Goal: Task Accomplishment & Management: Manage account settings

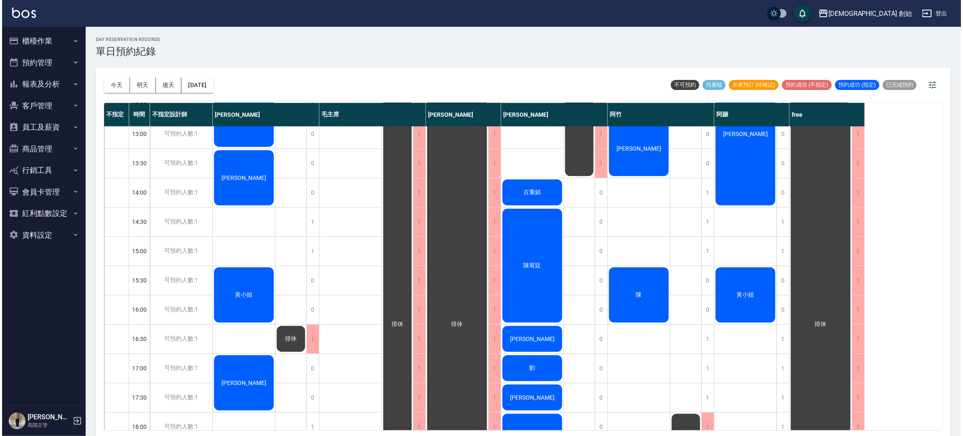
scroll to position [178, 0]
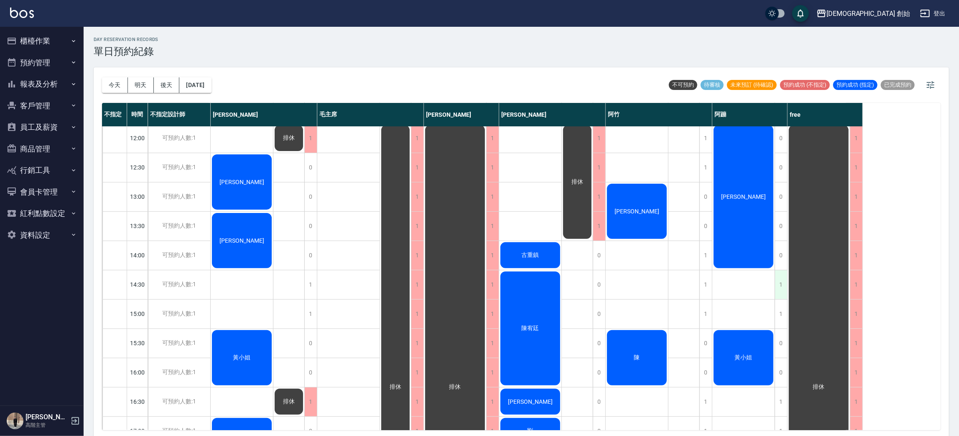
click at [781, 279] on div "1" at bounding box center [781, 284] width 13 height 29
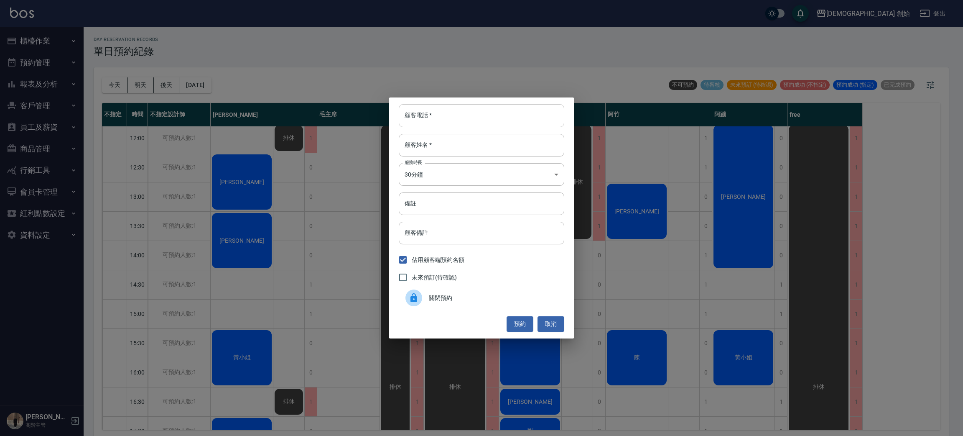
click at [528, 126] on input "顧客電話   *" at bounding box center [482, 115] width 166 height 23
type input "0965800755"
click at [534, 151] on input "顧客姓名   *" at bounding box center [482, 145] width 166 height 23
type input "[PERSON_NAME]"
type input "陳"
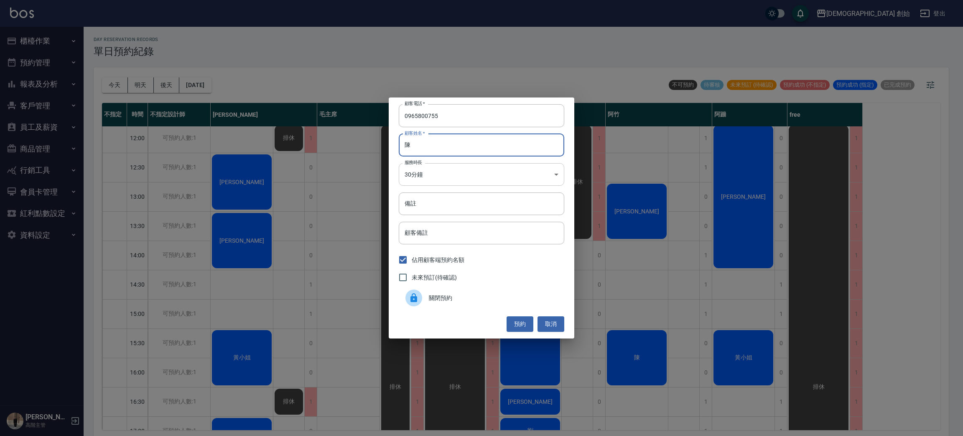
click at [515, 171] on body "兄弟會 創始 登出 櫃檯作業 打帳單 帳單列表 掛單列表 座位開單 營業儀表板 現金收支登錄 高階收支登錄 材料自購登錄 每日結帳 排班表 現場電腦打卡 掃碼…" at bounding box center [481, 219] width 963 height 438
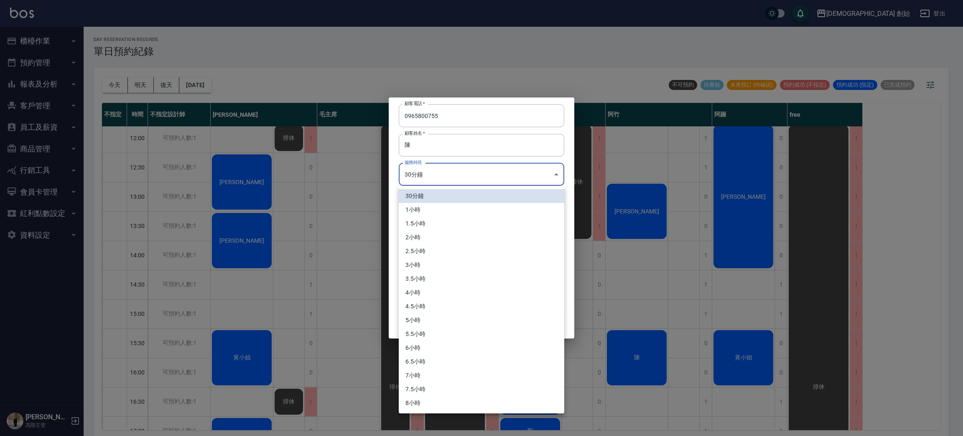
click at [480, 207] on li "1小時" at bounding box center [482, 210] width 166 height 14
type input "2"
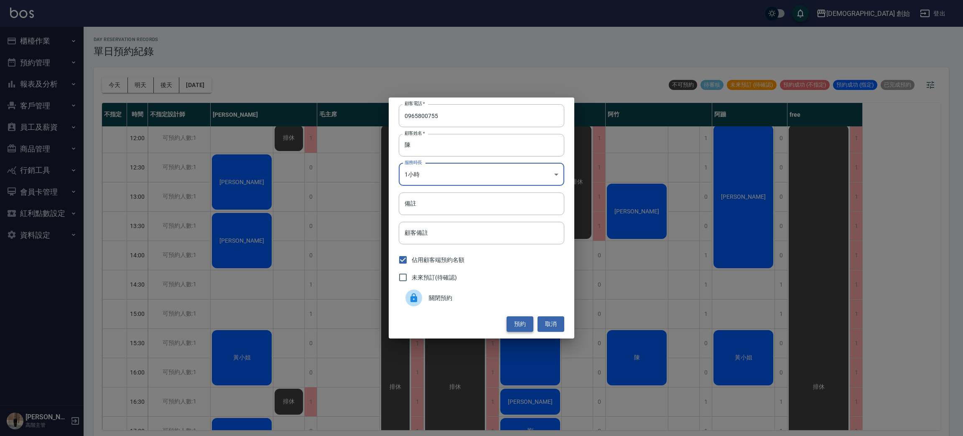
click at [523, 322] on button "預約" at bounding box center [520, 323] width 27 height 15
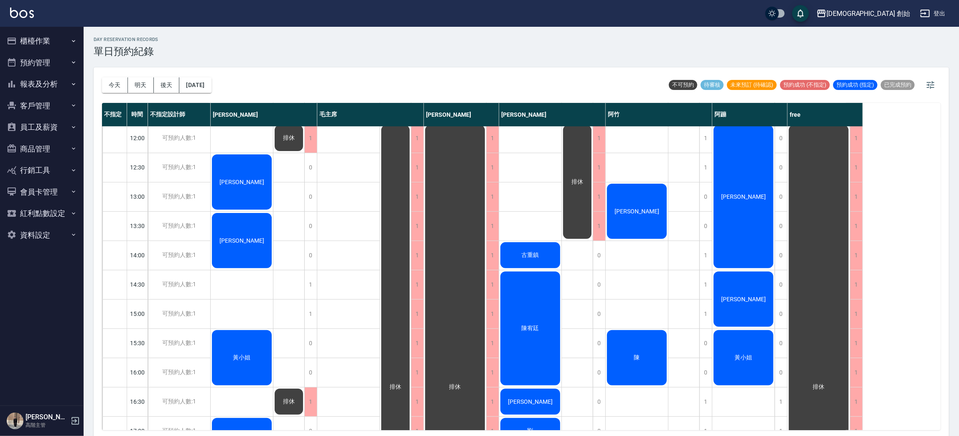
click at [345, 205] on div "吳承翰" at bounding box center [348, 372] width 63 height 848
click at [247, 189] on div "[PERSON_NAME]" at bounding box center [242, 182] width 62 height 58
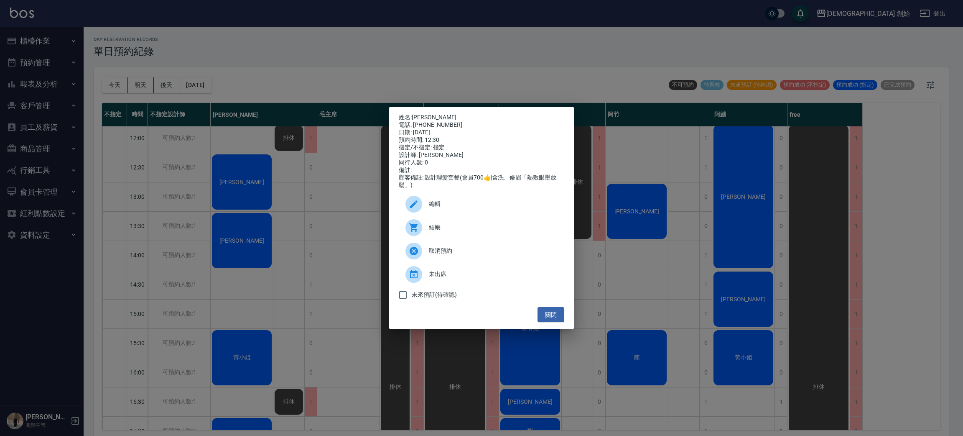
click at [421, 121] on div "電話: [PHONE_NUMBER]" at bounding box center [482, 125] width 166 height 8
click at [421, 115] on link "[PERSON_NAME]" at bounding box center [434, 117] width 45 height 7
click at [265, 52] on div "姓名: [PERSON_NAME] 電話: [PHONE_NUMBER] 日期: [DATE] 預約時間: 12:30 指定/不指定: 指定 設計師: [PE…" at bounding box center [481, 218] width 963 height 436
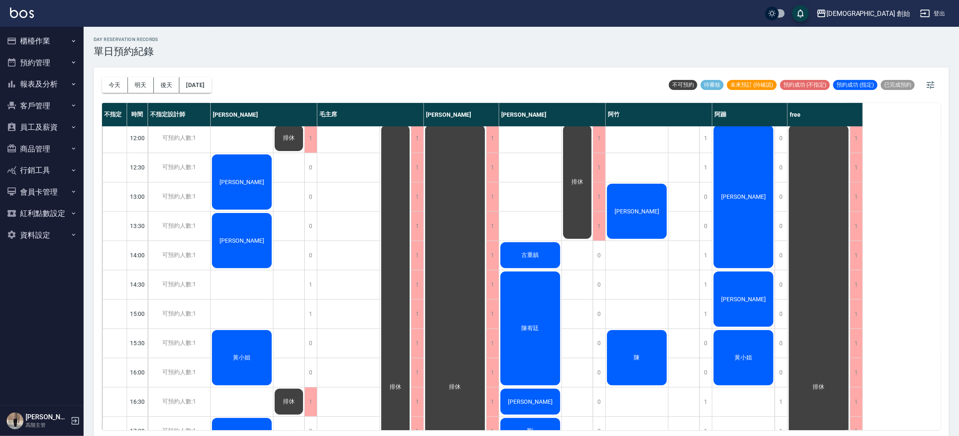
click at [223, 178] on div "[PERSON_NAME]" at bounding box center [242, 182] width 62 height 58
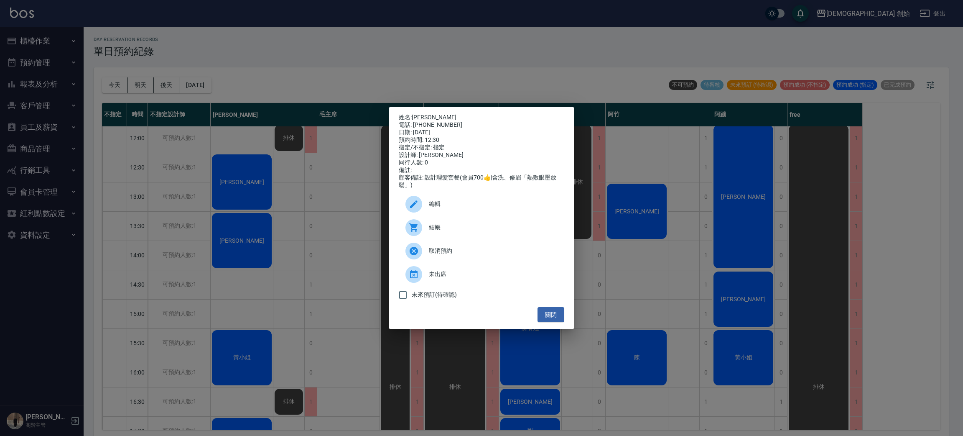
click at [465, 232] on span "結帳" at bounding box center [493, 227] width 129 height 9
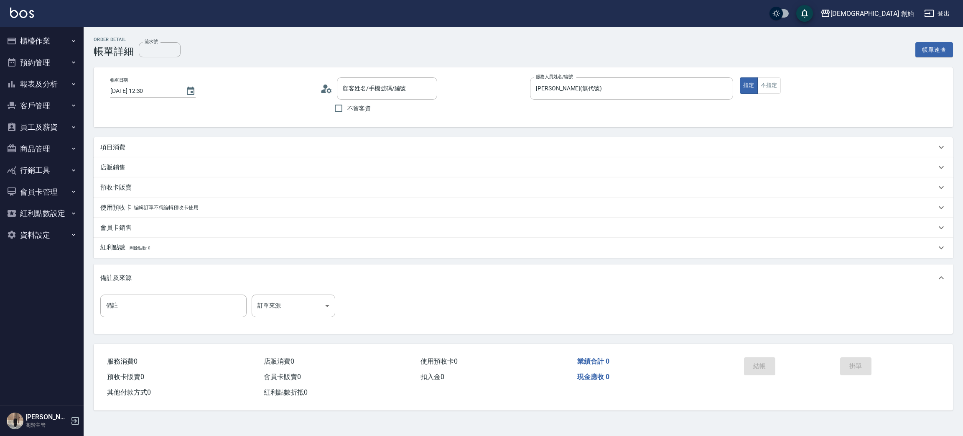
type input "葛鴻儒/0986815874/null"
click at [222, 152] on div "項目消費" at bounding box center [523, 147] width 859 height 20
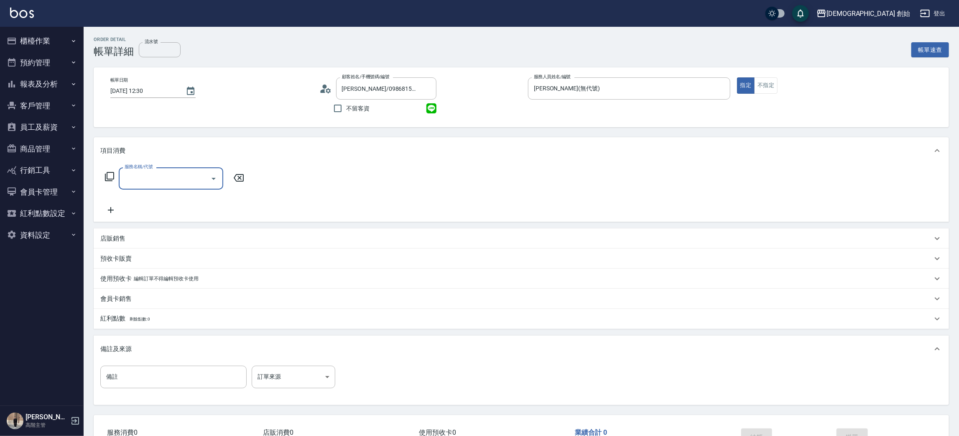
click at [183, 181] on input "服務名稱/代號" at bounding box center [164, 178] width 84 height 15
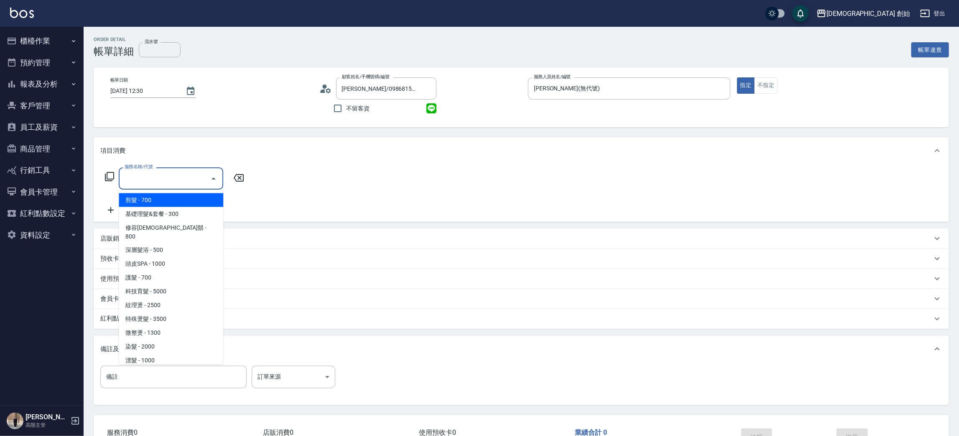
click at [182, 201] on span "剪髮 - 700" at bounding box center [171, 200] width 104 height 14
type input "剪髮(A01)"
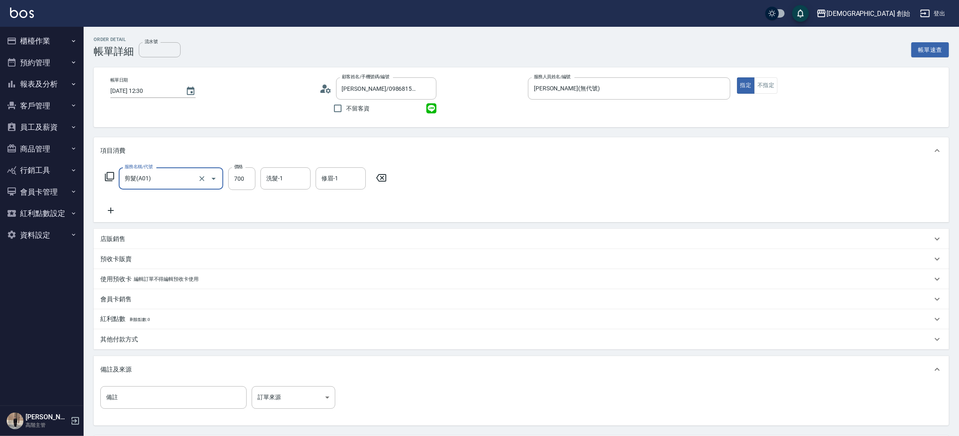
click at [491, 180] on div "服務名稱/代號 剪髮(A01) 服務名稱/代號 價格 700 價格 洗髮-1 洗髮-1 修眉-1 修眉-1" at bounding box center [521, 193] width 855 height 58
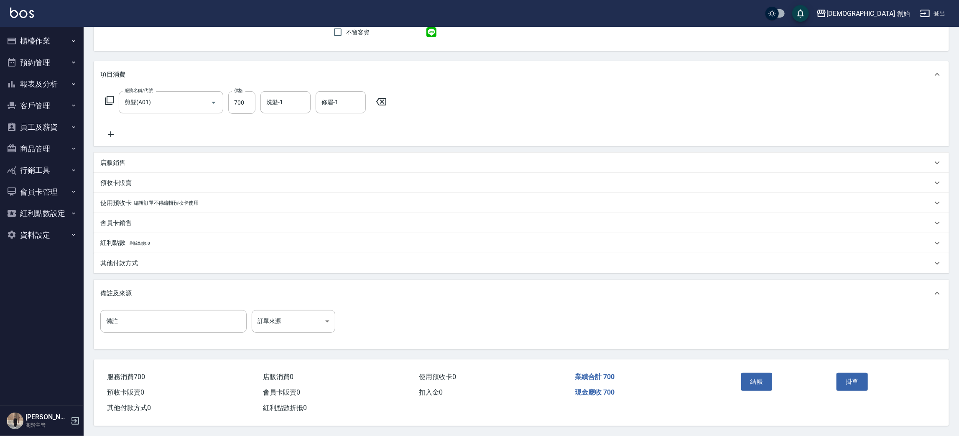
click at [129, 259] on p "其他付款方式" at bounding box center [119, 263] width 38 height 9
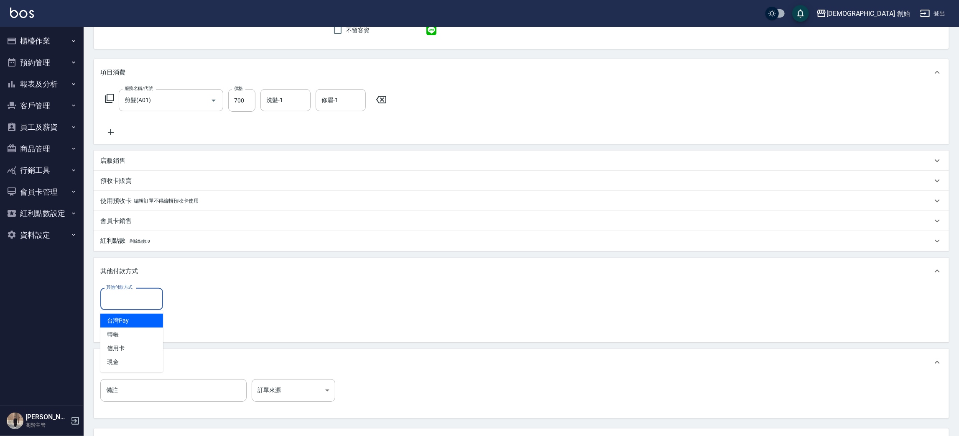
click at [142, 297] on input "其他付款方式" at bounding box center [131, 298] width 55 height 15
click at [129, 334] on span "轉帳" at bounding box center [131, 334] width 63 height 14
type input "轉帳"
click at [201, 291] on input "0" at bounding box center [199, 299] width 63 height 23
type input "700"
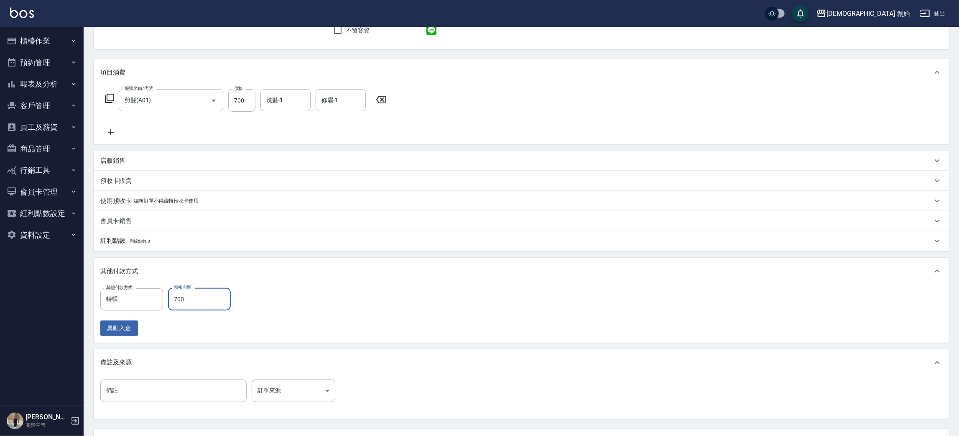
click at [372, 293] on div "其他付款方式 轉帳 其他付款方式 轉帳金額 700 轉帳金額 異動入金" at bounding box center [521, 312] width 842 height 48
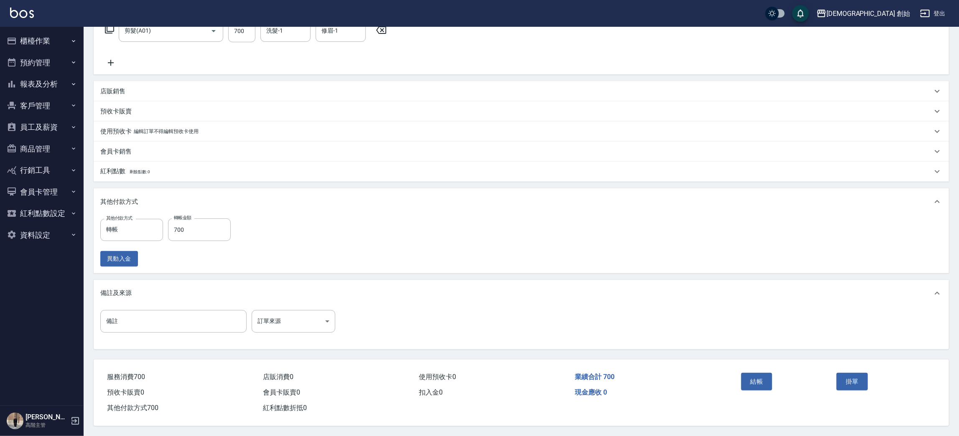
click at [710, 385] on div "現金應收 0" at bounding box center [649, 392] width 156 height 15
click at [754, 381] on button "結帳" at bounding box center [756, 381] width 31 height 18
